Goal: Transaction & Acquisition: Purchase product/service

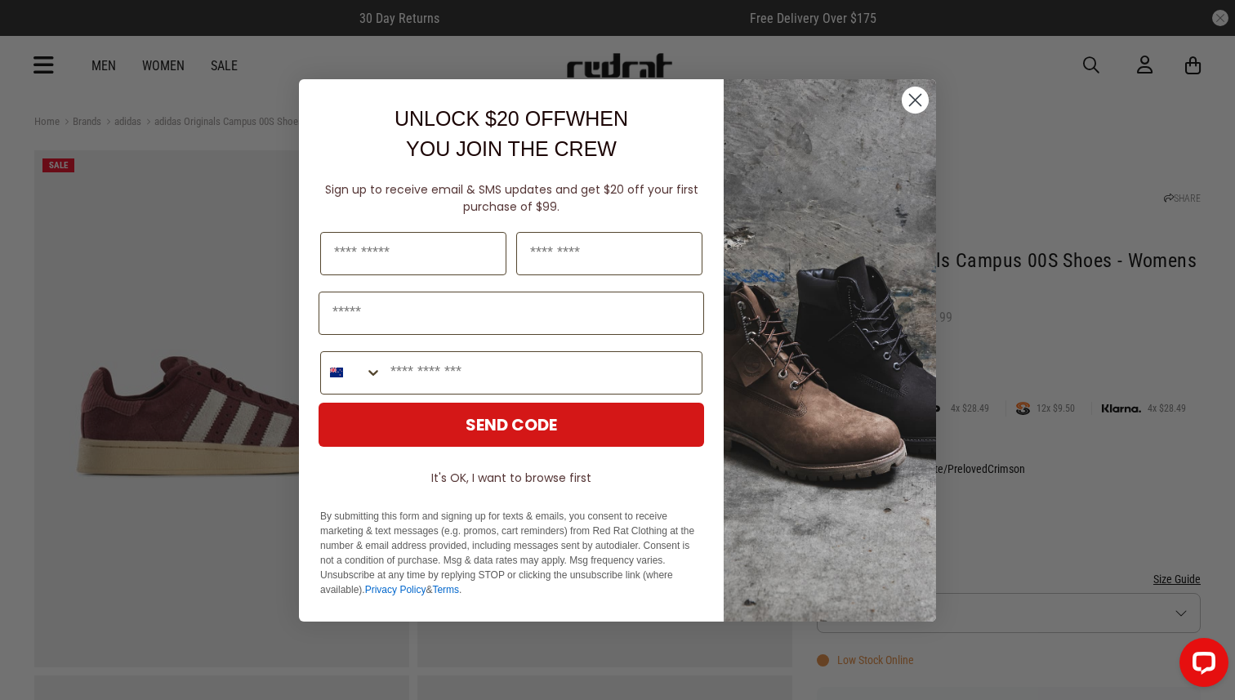
click at [919, 95] on icon "Close dialog" at bounding box center [915, 99] width 11 height 11
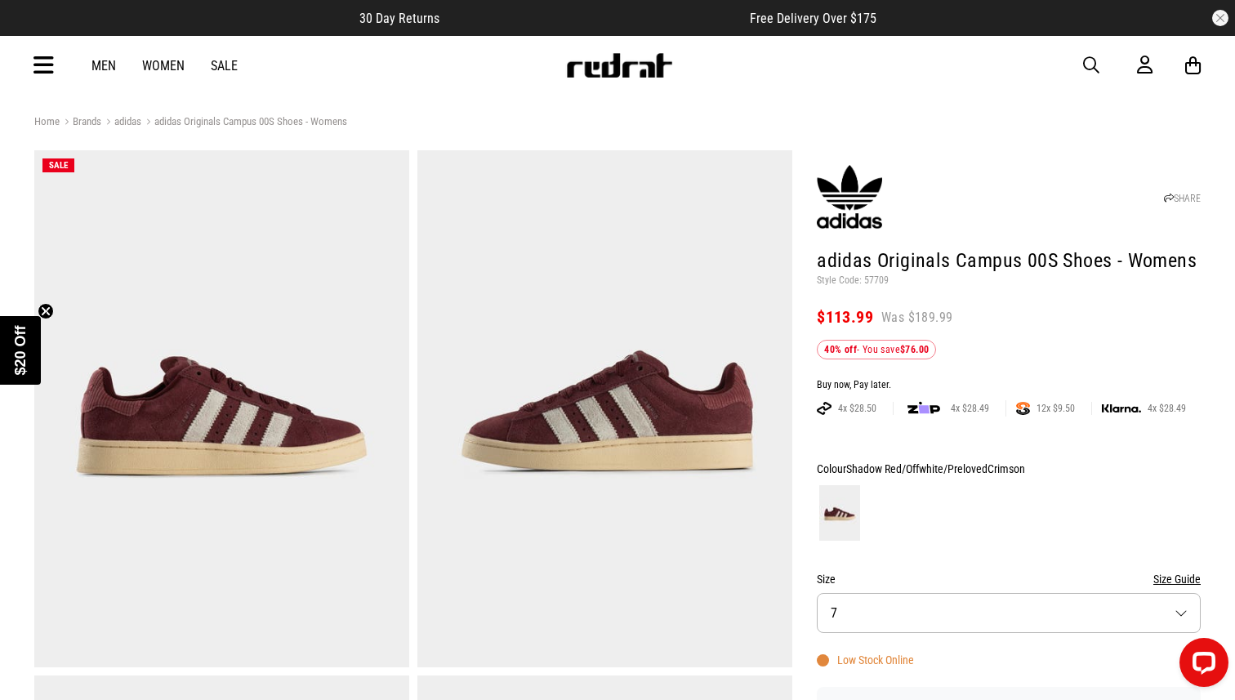
click at [937, 603] on button "Size 7" at bounding box center [1009, 613] width 384 height 40
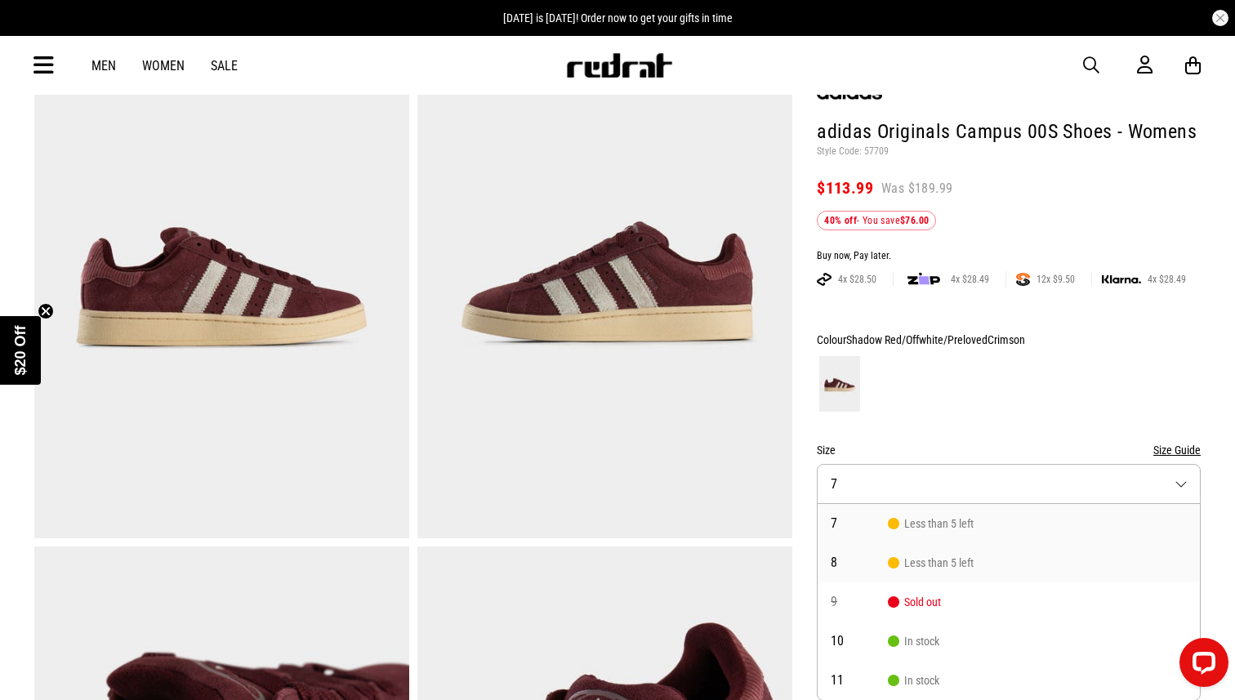
click at [848, 562] on span "8" at bounding box center [859, 562] width 57 height 13
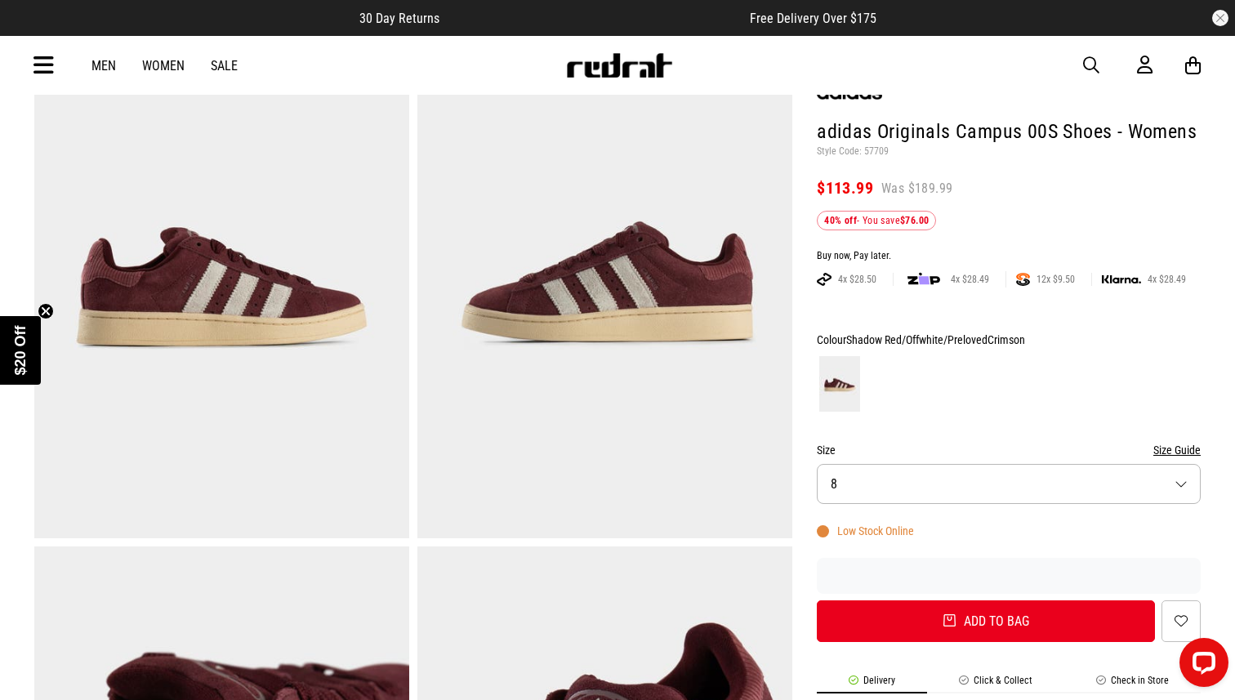
click at [944, 484] on button "Size 8" at bounding box center [1009, 484] width 384 height 40
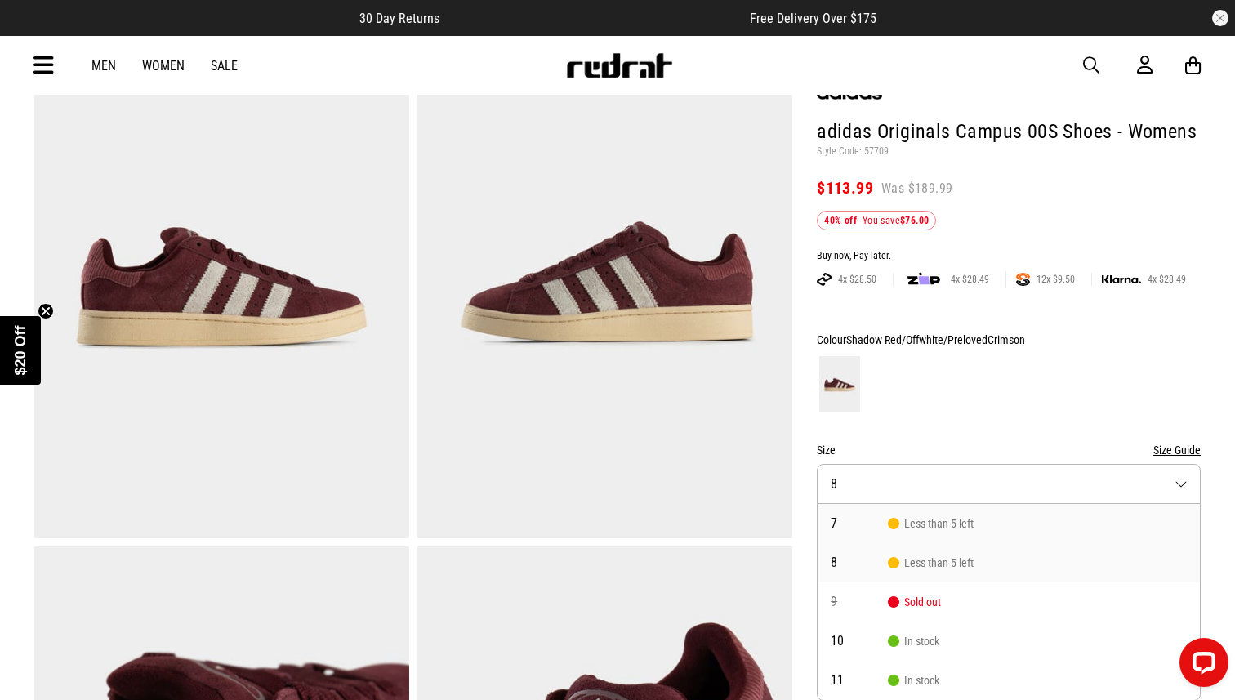
click at [914, 524] on span "Less than 5 left" at bounding box center [931, 523] width 86 height 13
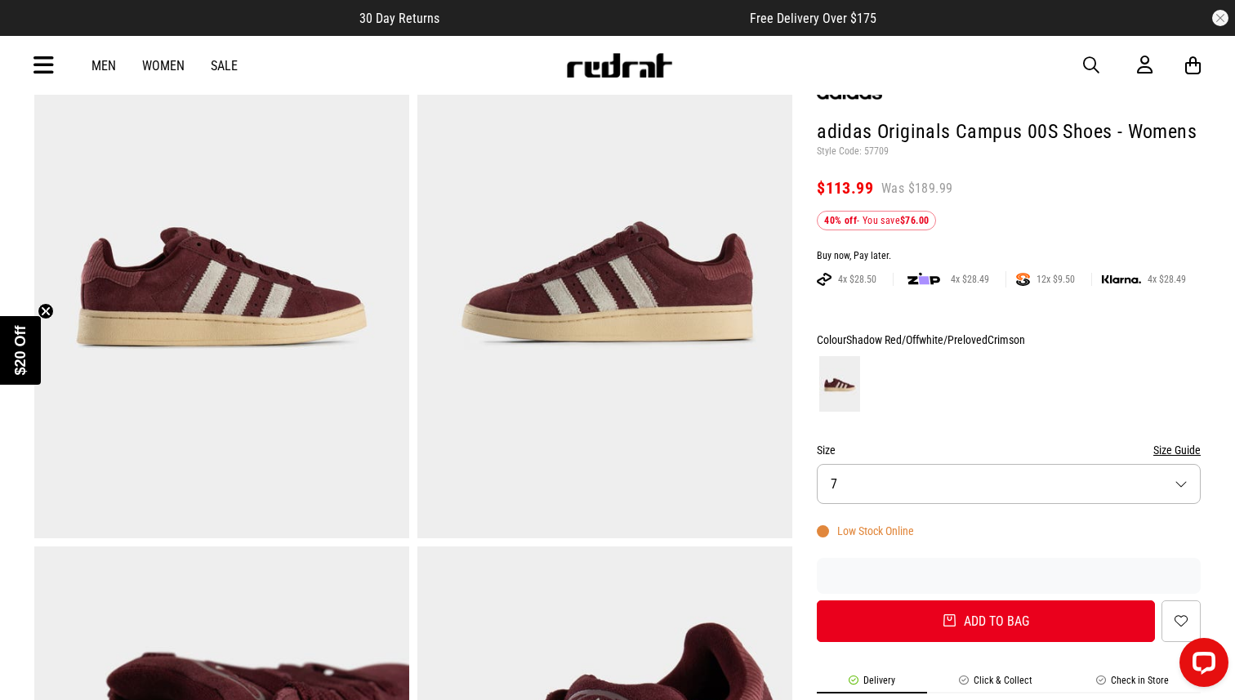
click at [948, 477] on button "Size 7" at bounding box center [1009, 484] width 384 height 40
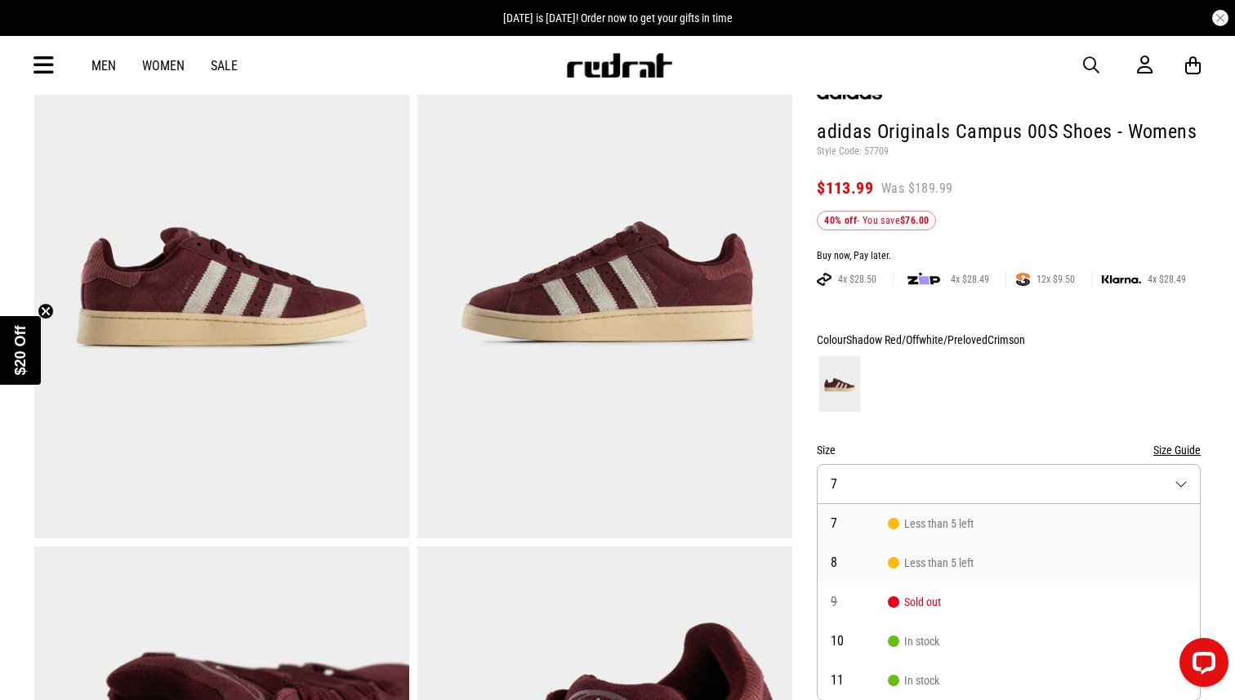
click at [923, 565] on span "Less than 5 left" at bounding box center [931, 562] width 86 height 13
